Goal: Find specific page/section: Find specific page/section

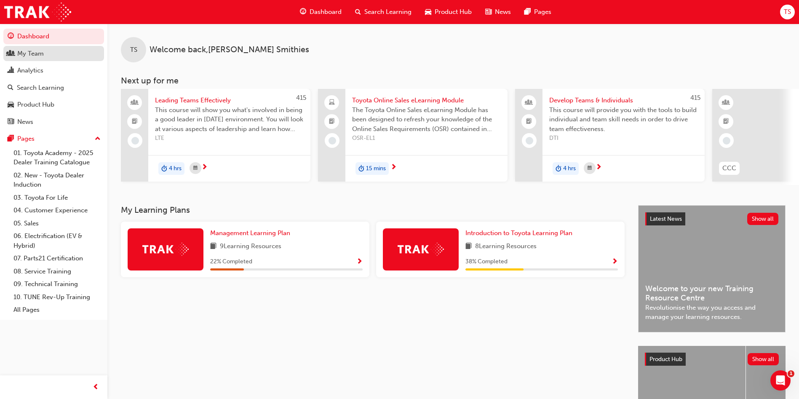
click at [38, 57] on div "My Team" at bounding box center [30, 54] width 27 height 10
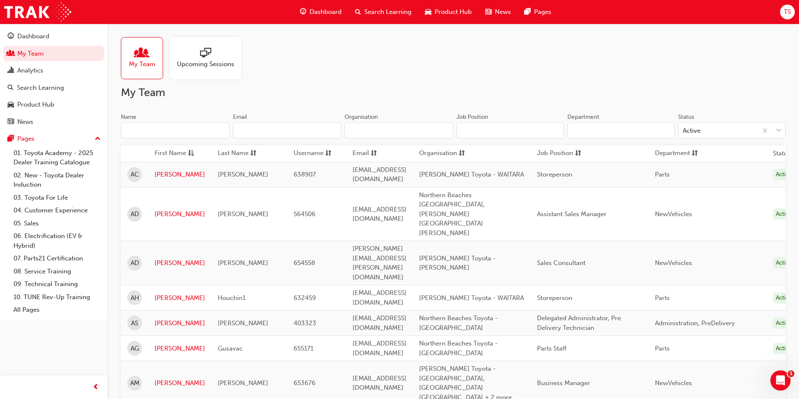
click at [198, 132] on input "Name" at bounding box center [175, 131] width 109 height 16
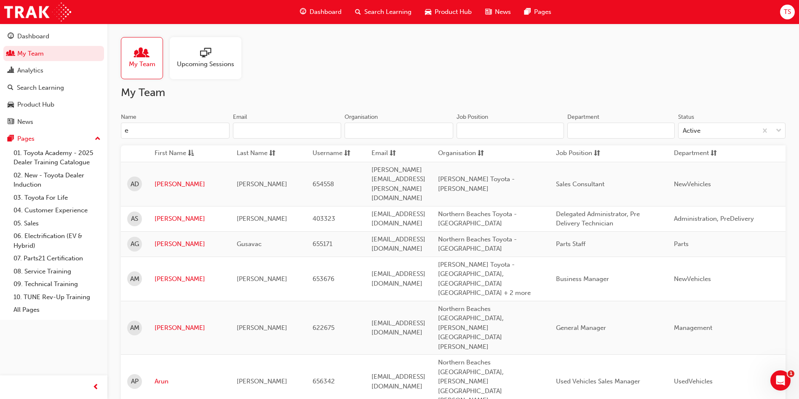
type input "er"
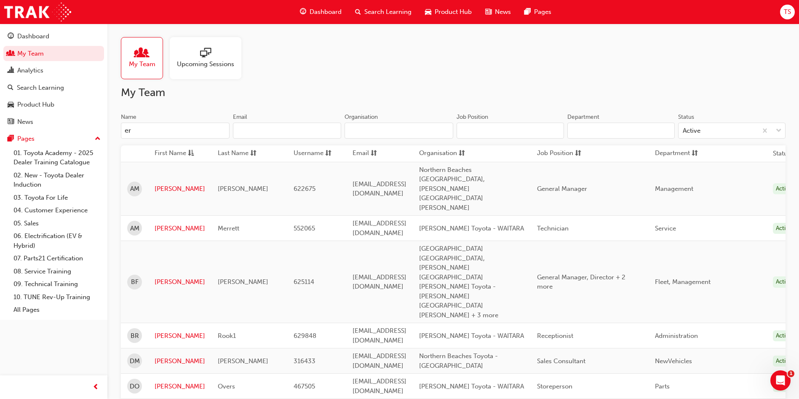
drag, startPoint x: 156, startPoint y: 131, endPoint x: 107, endPoint y: 131, distance: 49.7
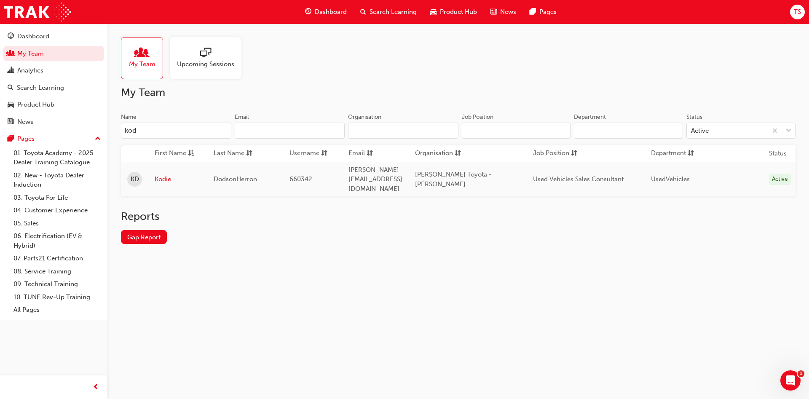
click at [158, 127] on input "kod" at bounding box center [176, 131] width 110 height 16
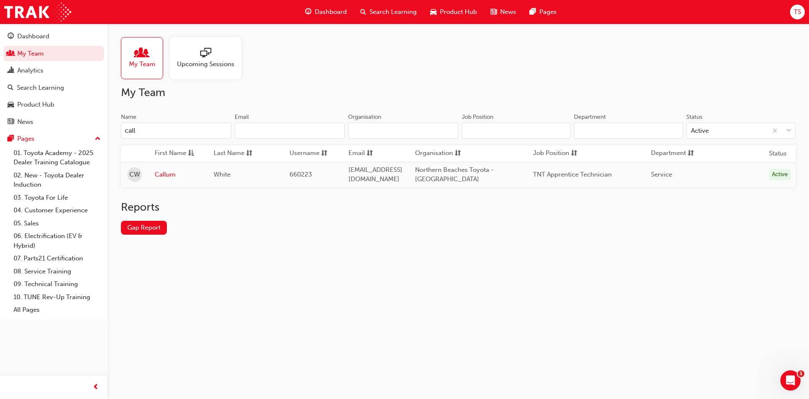
type input "call"
click at [164, 180] on td "Callum" at bounding box center [177, 174] width 59 height 25
click at [155, 168] on td "Callum" at bounding box center [177, 174] width 59 height 25
click at [160, 175] on link "Callum" at bounding box center [178, 175] width 46 height 10
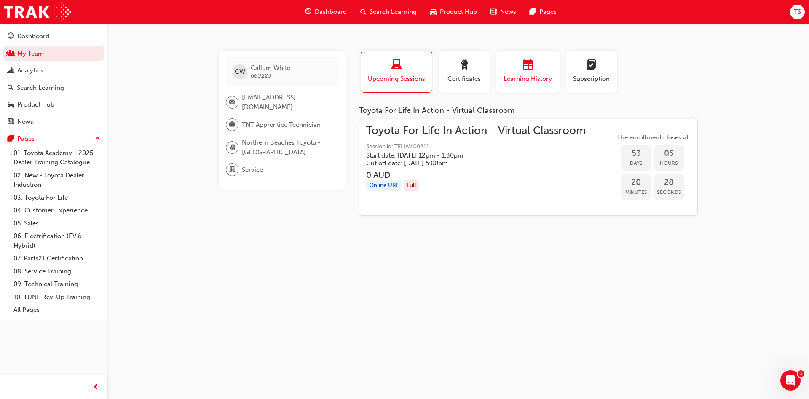
click at [540, 58] on button "Learning History" at bounding box center [527, 72] width 63 height 42
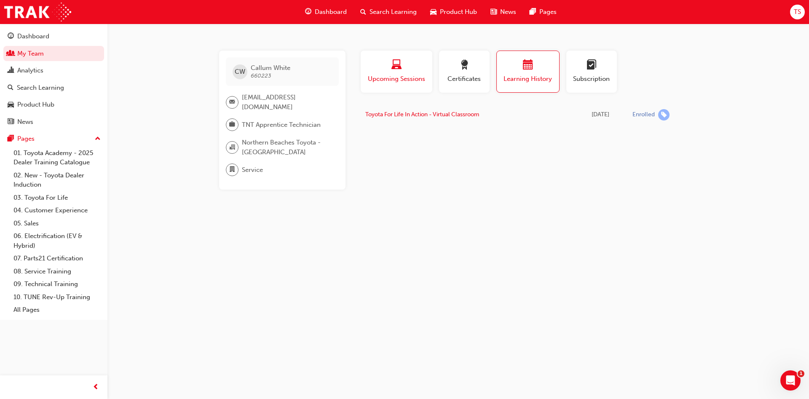
click at [398, 76] on span "Upcoming Sessions" at bounding box center [396, 79] width 59 height 10
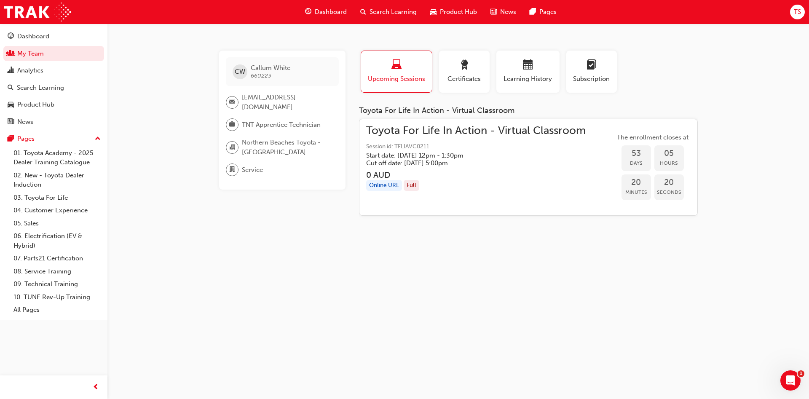
click at [352, 137] on div "[PERSON_NAME] White 660223 [EMAIL_ADDRESS][DOMAIN_NAME] TNT Apprentice Technici…" at bounding box center [289, 137] width 140 height 172
click at [59, 54] on link "My Team" at bounding box center [53, 54] width 101 height 16
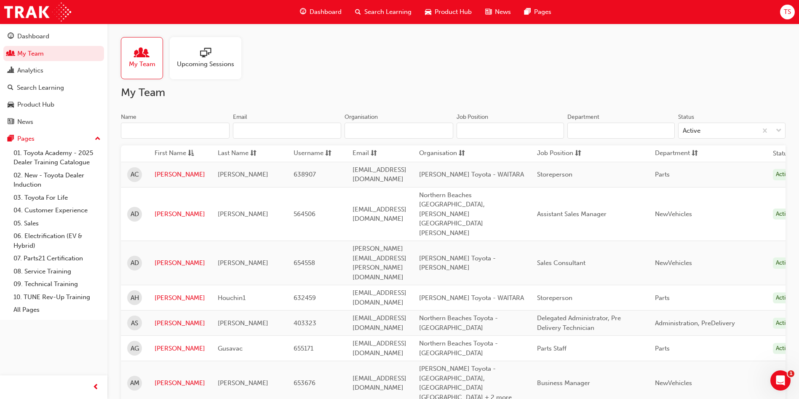
click at [182, 125] on input "Name" at bounding box center [175, 131] width 109 height 16
click at [174, 131] on input "Name" at bounding box center [175, 131] width 109 height 16
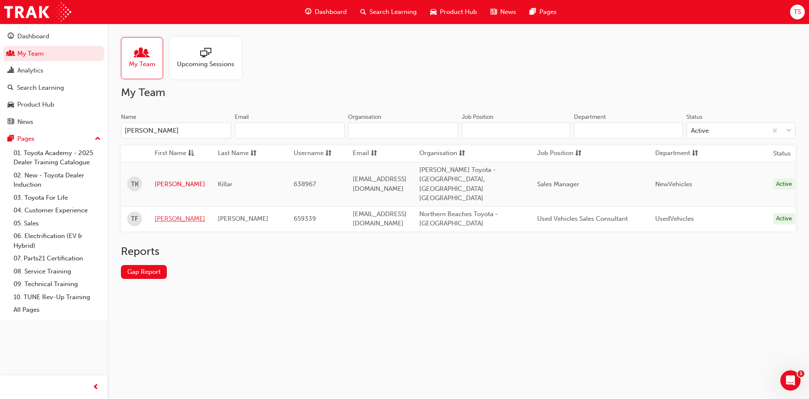
type input "[PERSON_NAME]"
click at [165, 214] on link "[PERSON_NAME]" at bounding box center [180, 219] width 51 height 10
